Goal: Navigation & Orientation: Find specific page/section

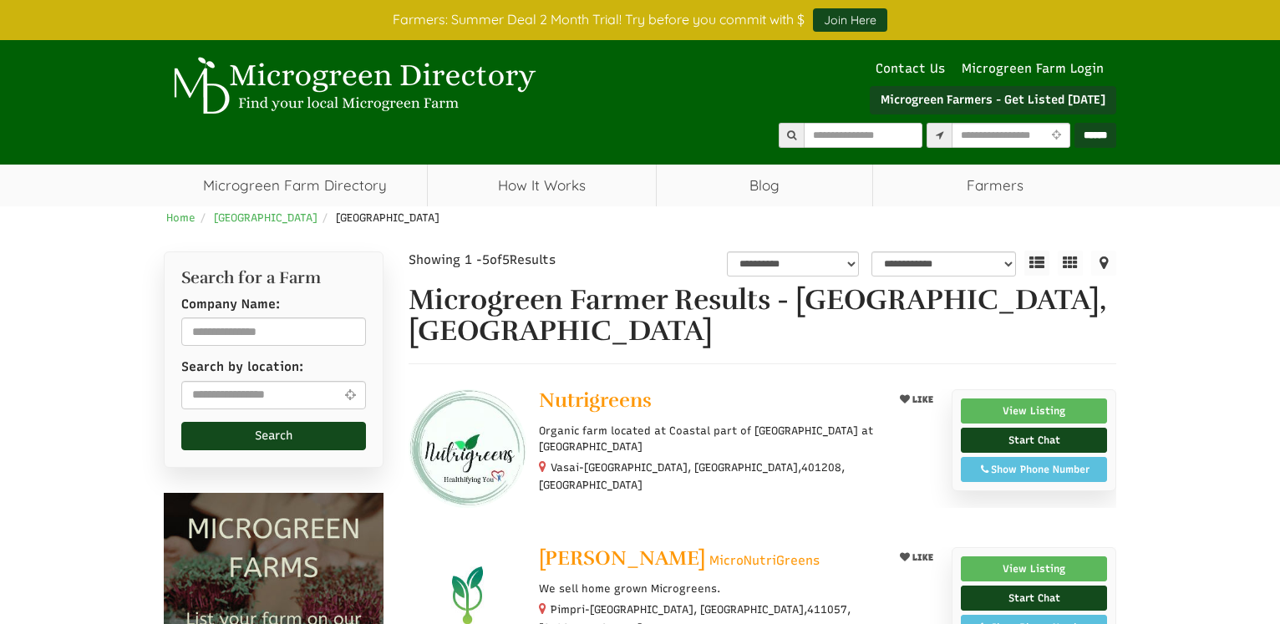
select select "Language Translate Widget"
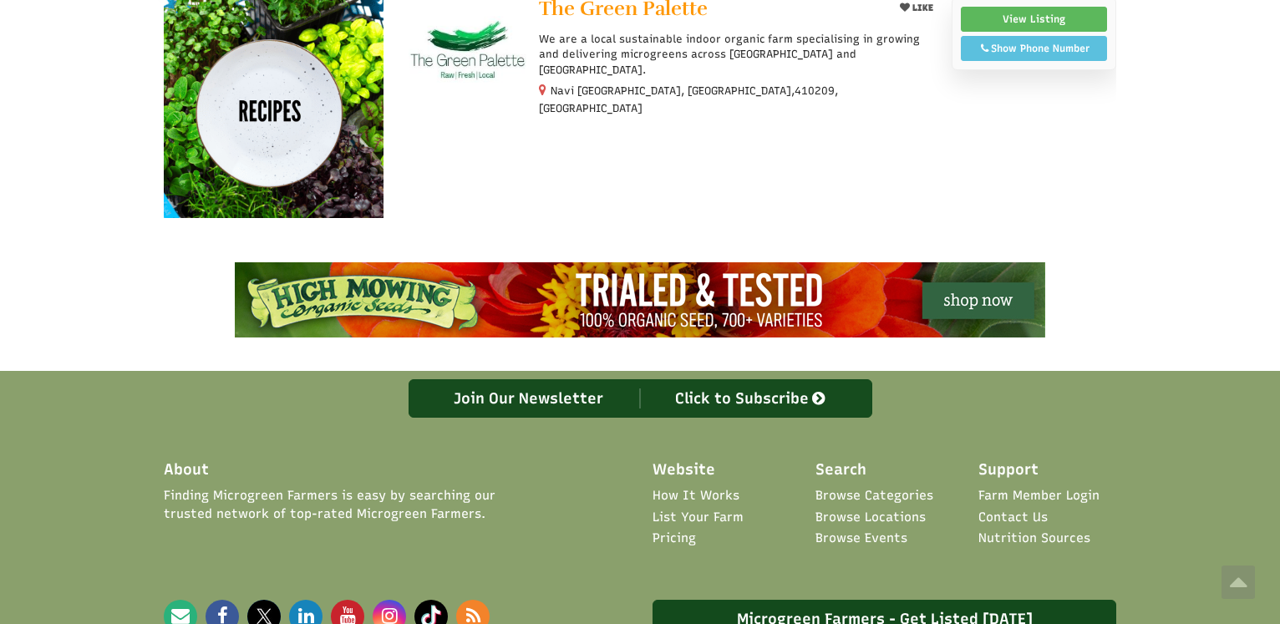
scroll to position [1169, 0]
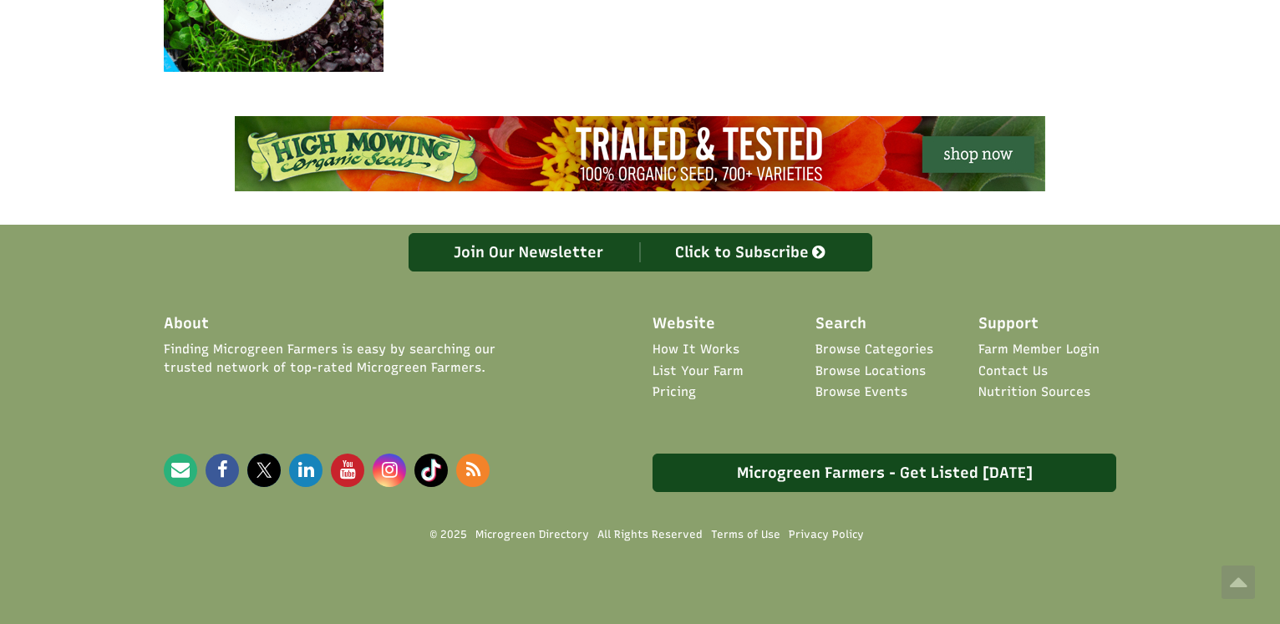
click at [712, 363] on link "List Your Farm" at bounding box center [698, 372] width 91 height 18
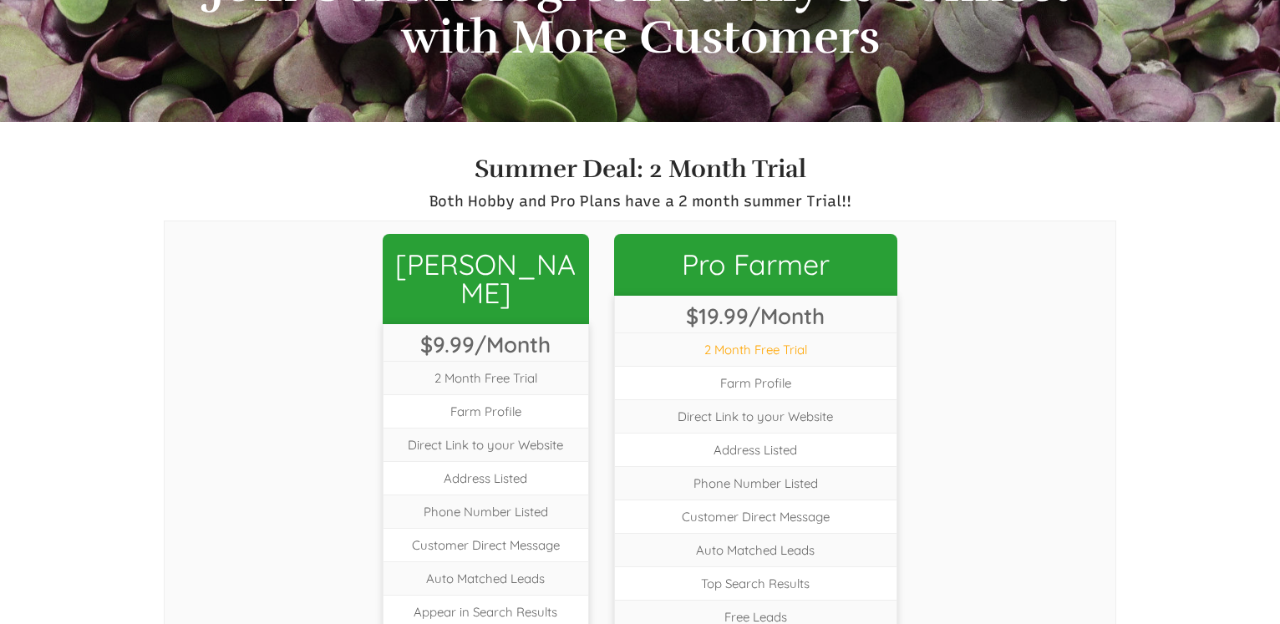
scroll to position [85, 0]
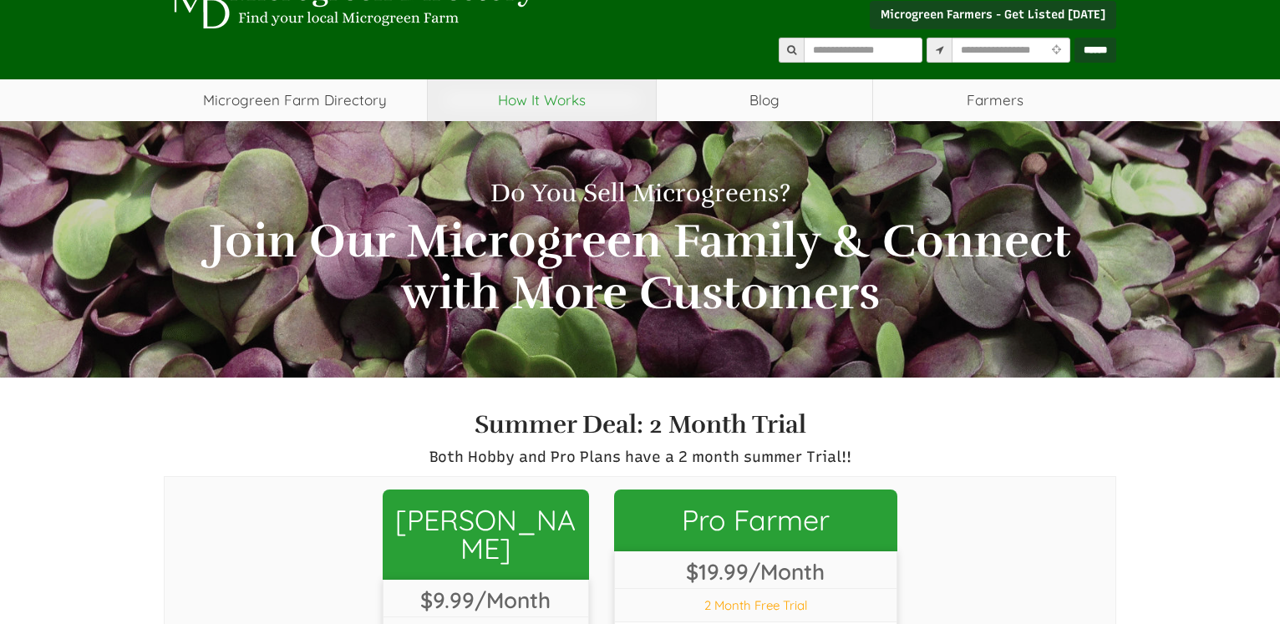
click at [520, 101] on link "How It Works" at bounding box center [542, 100] width 228 height 42
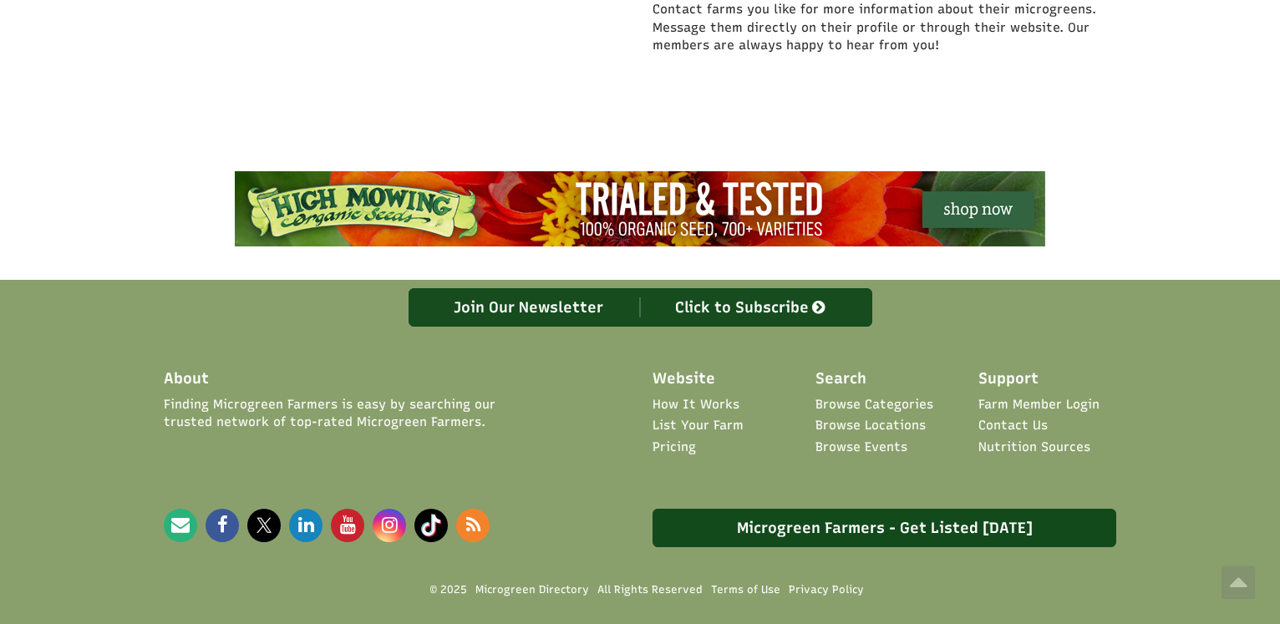
scroll to position [926, 0]
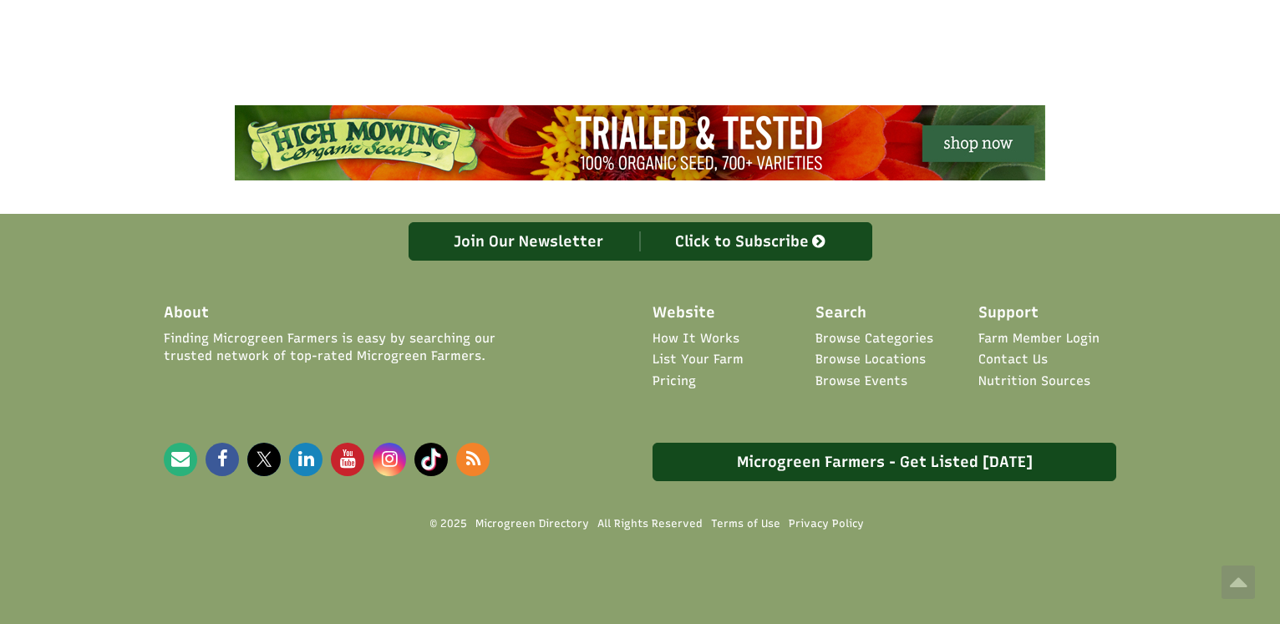
click at [1022, 356] on link "Contact Us" at bounding box center [1012, 360] width 69 height 18
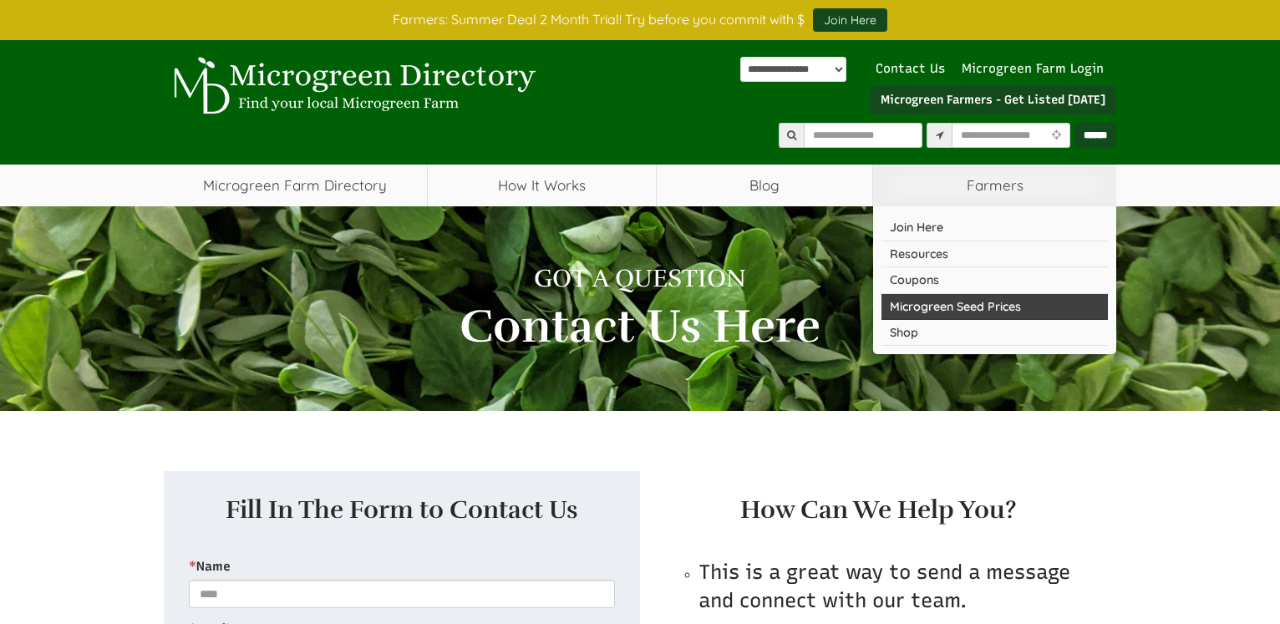
click at [970, 302] on link "Microgreen Seed Prices" at bounding box center [995, 307] width 226 height 26
